Goal: Information Seeking & Learning: Learn about a topic

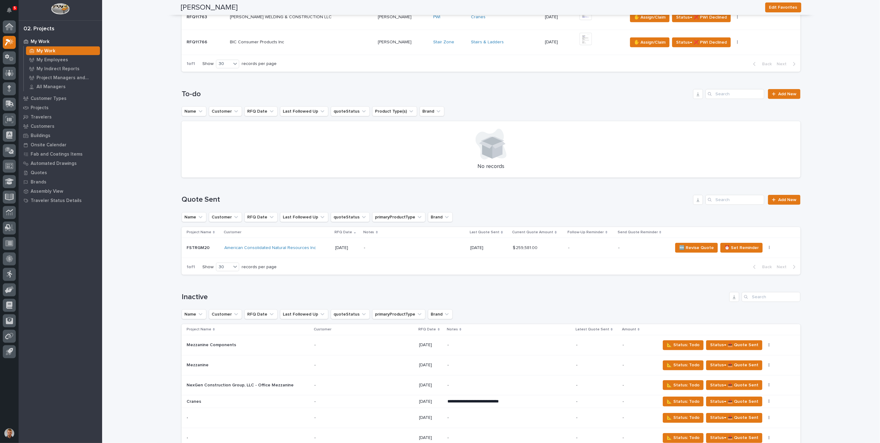
scroll to position [310, 0]
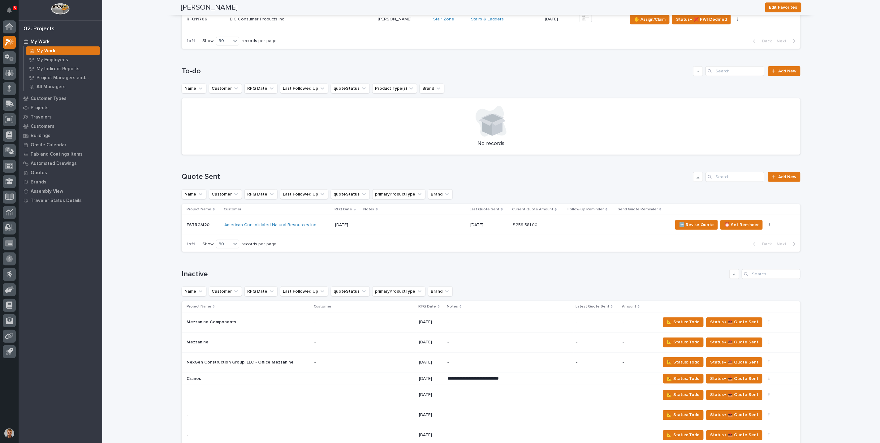
click at [339, 224] on p "07/17/2025" at bounding box center [348, 225] width 24 height 5
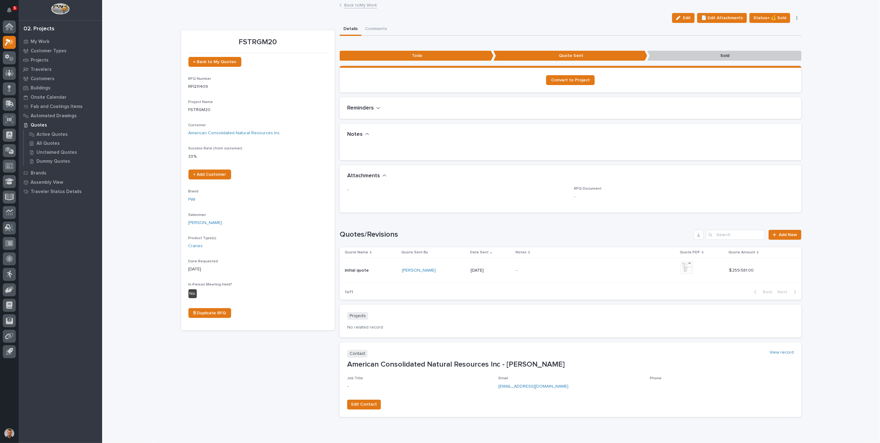
click at [348, 2] on link "Back to My Work" at bounding box center [360, 4] width 33 height 7
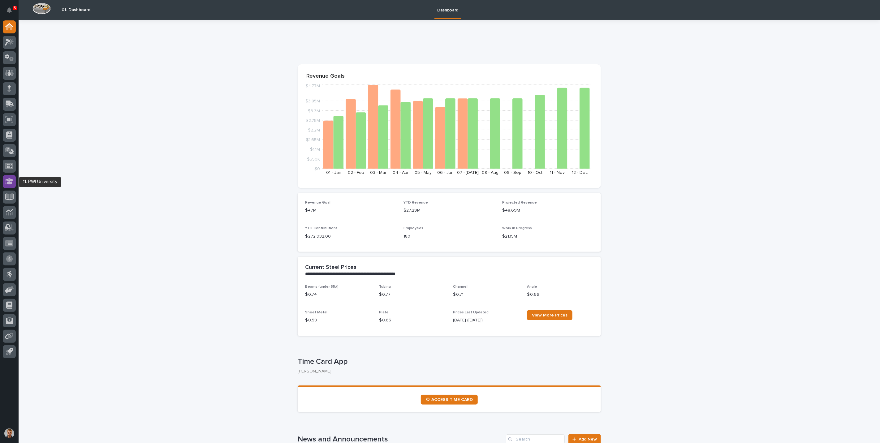
click at [14, 179] on div at bounding box center [9, 181] width 13 height 13
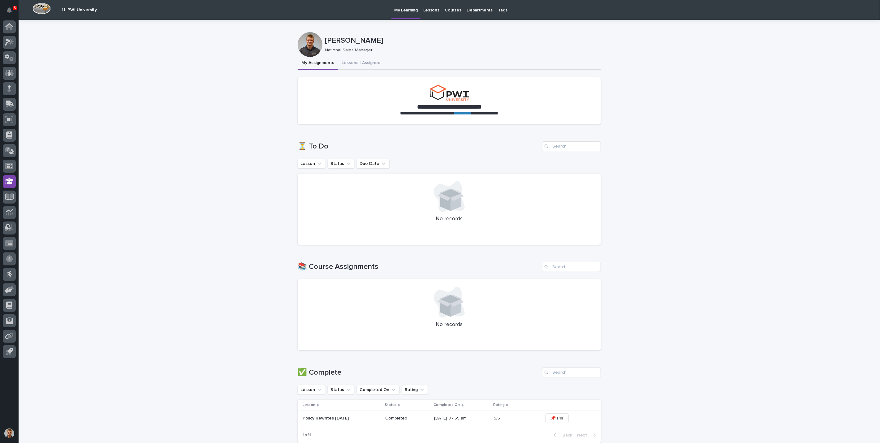
scroll to position [172, 0]
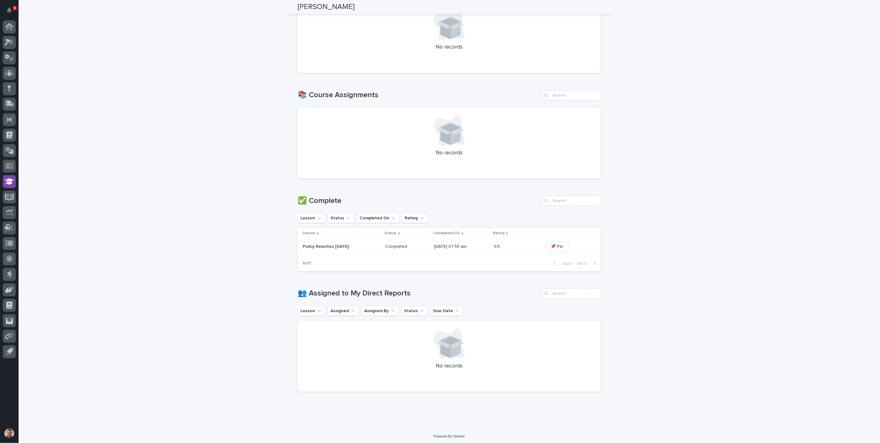
click at [368, 245] on p "Policy Rewrites [DATE]" at bounding box center [342, 246] width 78 height 5
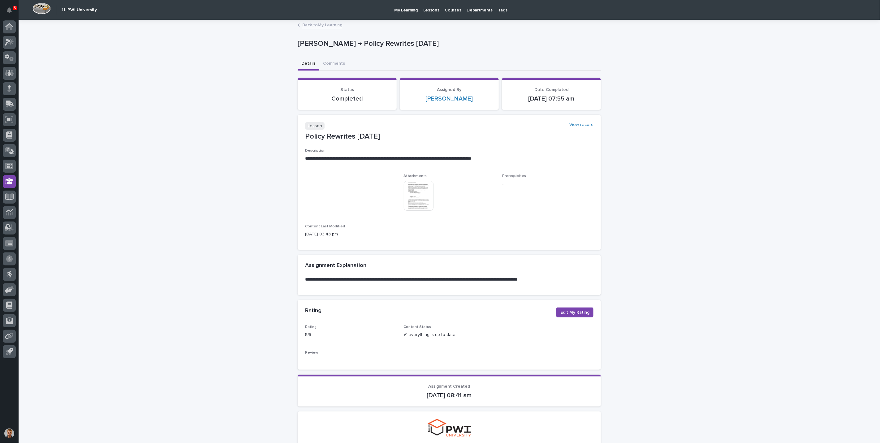
click at [422, 195] on img at bounding box center [419, 196] width 30 height 30
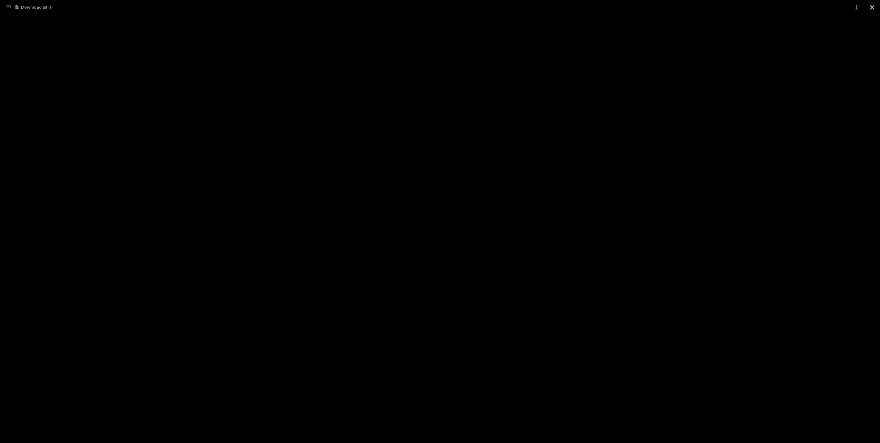
click at [870, 10] on button "Close gallery" at bounding box center [872, 7] width 15 height 15
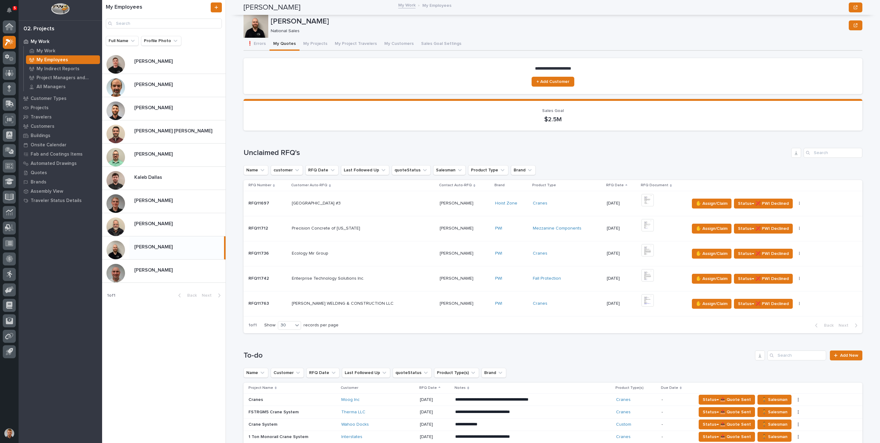
click at [150, 223] on p "Roark Jones" at bounding box center [154, 223] width 40 height 7
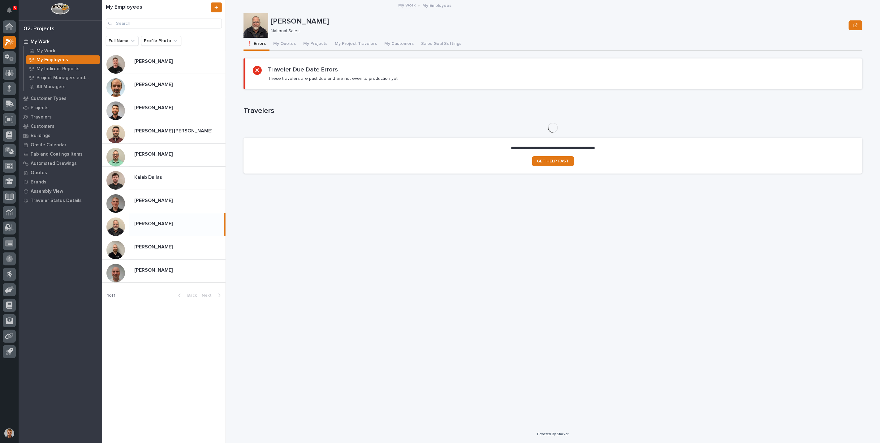
click at [167, 227] on div "Roark Jones Roark Jones" at bounding box center [176, 225] width 95 height 12
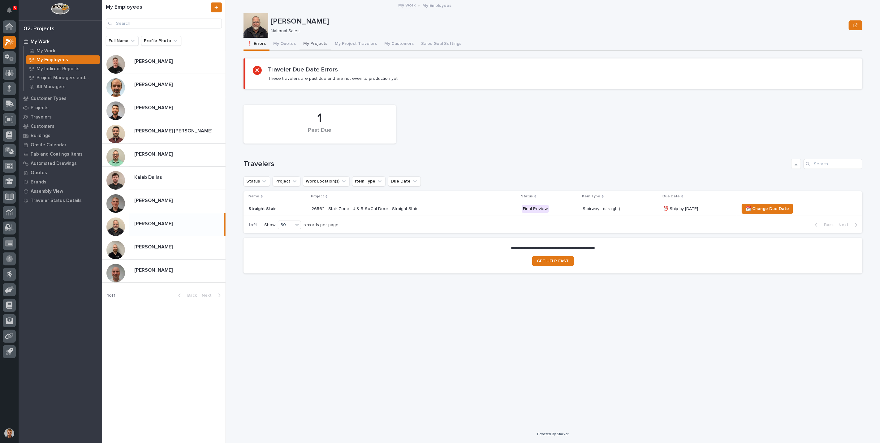
click at [307, 44] on button "My Projects" at bounding box center [316, 44] width 32 height 13
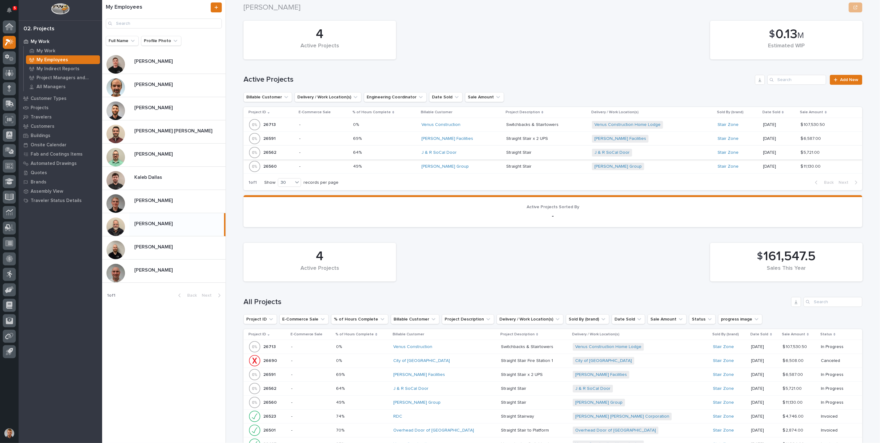
scroll to position [206, 0]
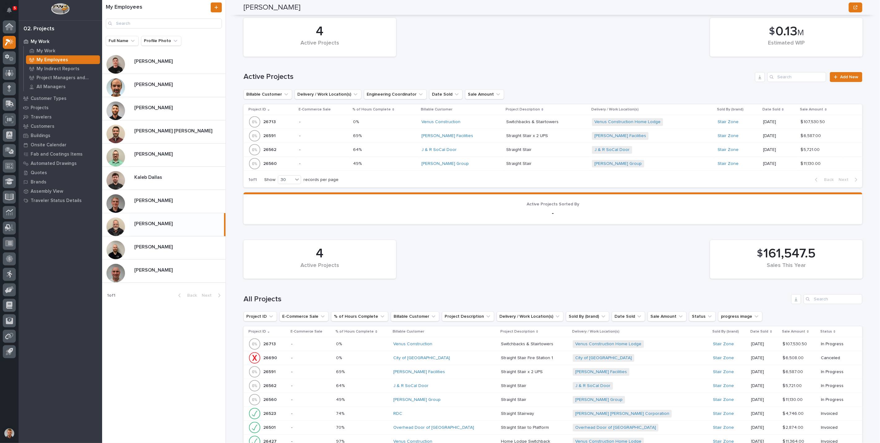
click at [504, 123] on td "Switchbacks & Stairtowers Switchbacks & Stairtowers" at bounding box center [547, 122] width 86 height 14
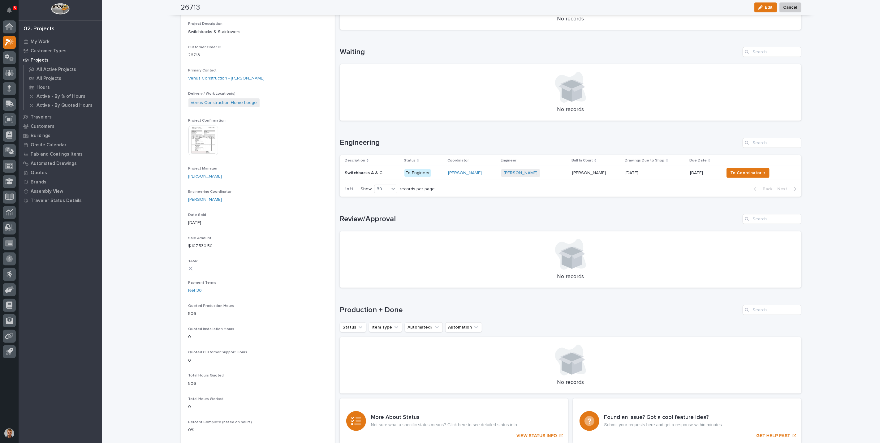
scroll to position [137, 0]
click at [478, 144] on h1 "Engineering" at bounding box center [540, 141] width 400 height 9
click at [154, 124] on div "Loading... Saving… Loading... Saving… 26713 Edit Cancel Edit Cancel 26713 Statu…" at bounding box center [491, 273] width 778 height 820
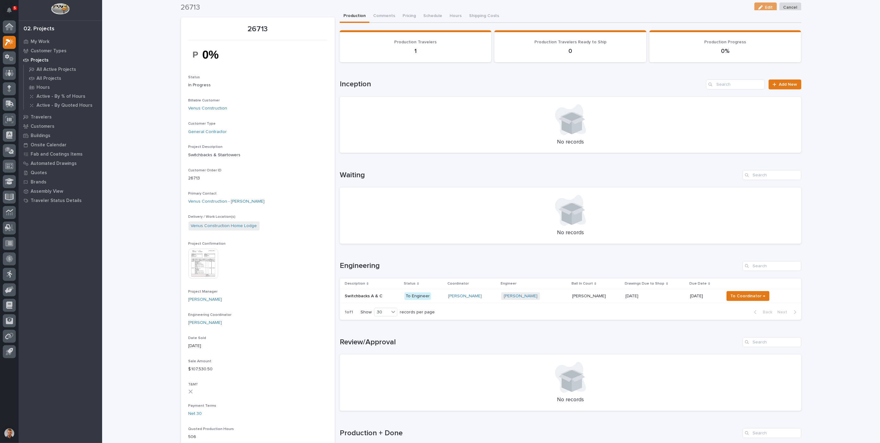
scroll to position [0, 0]
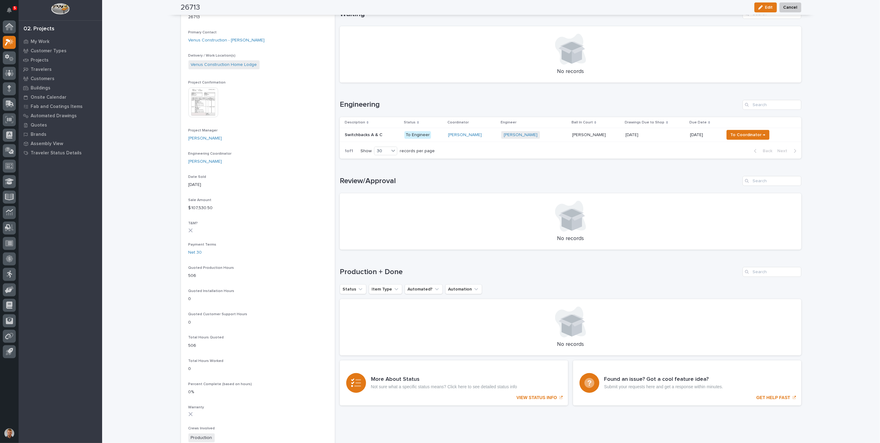
scroll to position [206, 0]
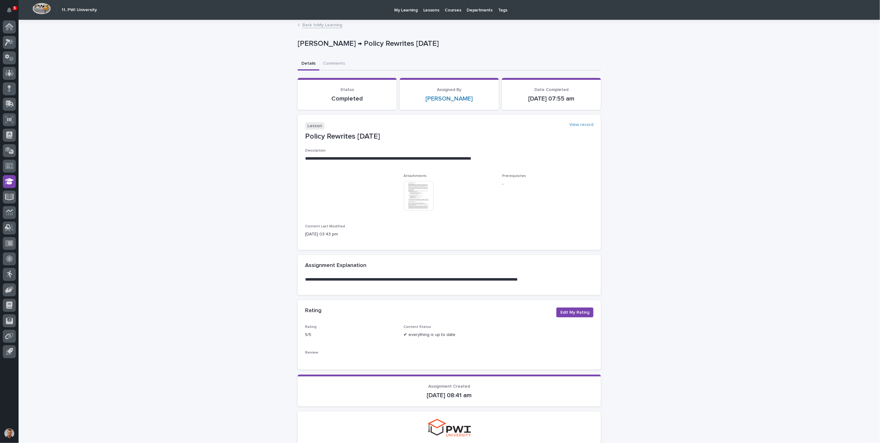
click at [139, 90] on div "**********" at bounding box center [450, 251] width 862 height 462
click at [10, 24] on icon at bounding box center [9, 25] width 8 height 4
